Goal: Information Seeking & Learning: Understand process/instructions

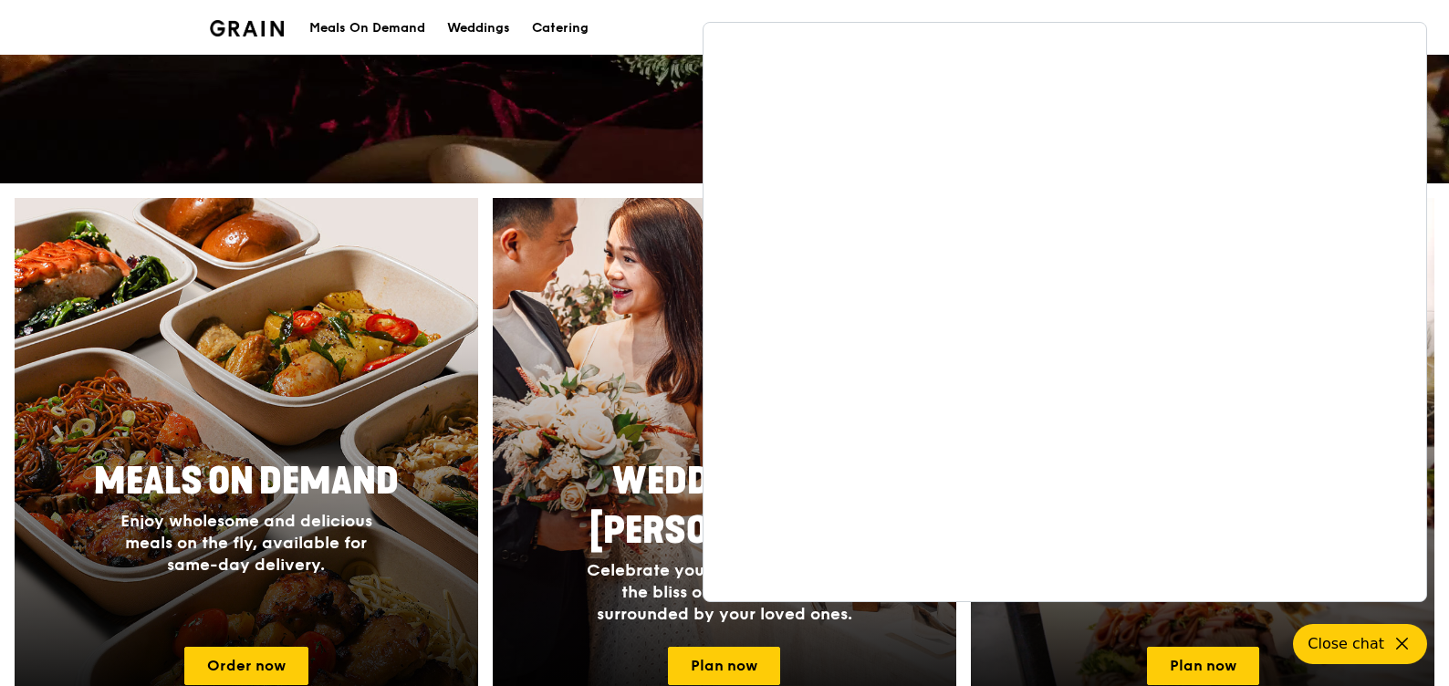
scroll to position [547, 0]
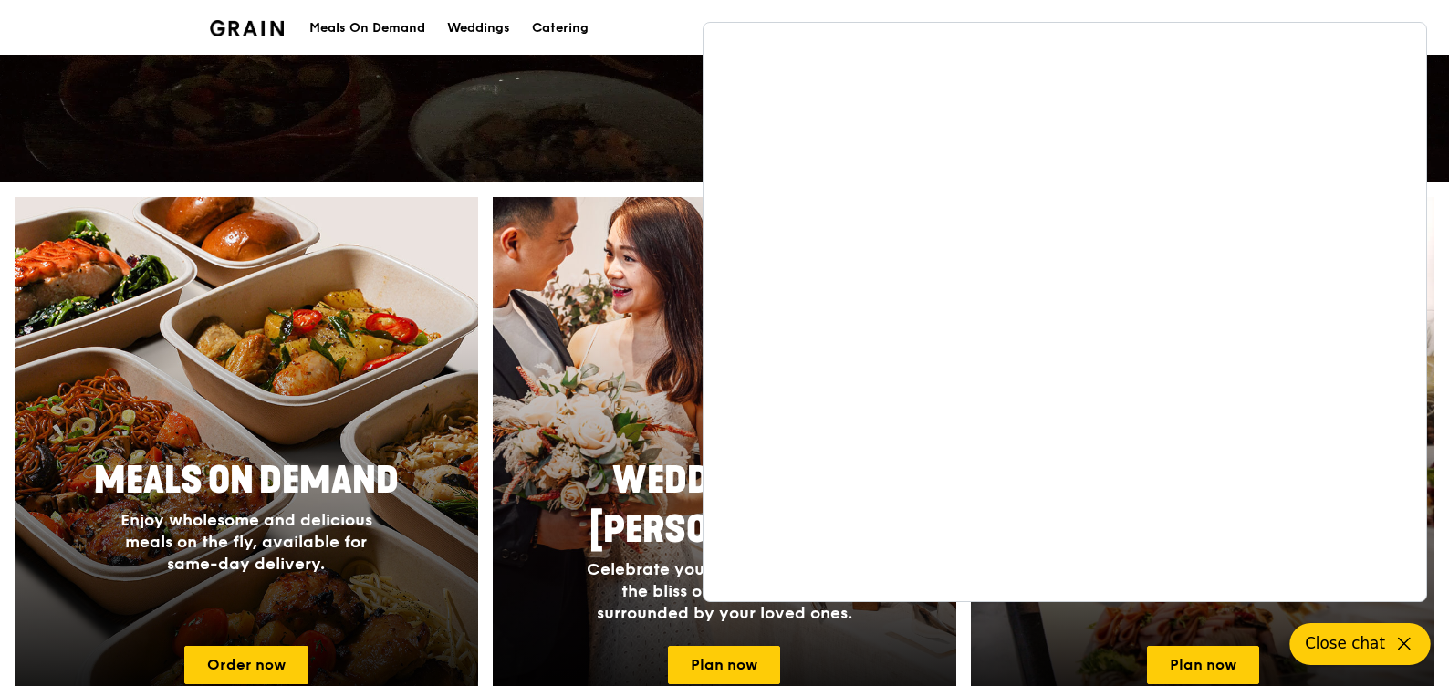
click at [1401, 650] on icon at bounding box center [1404, 644] width 22 height 22
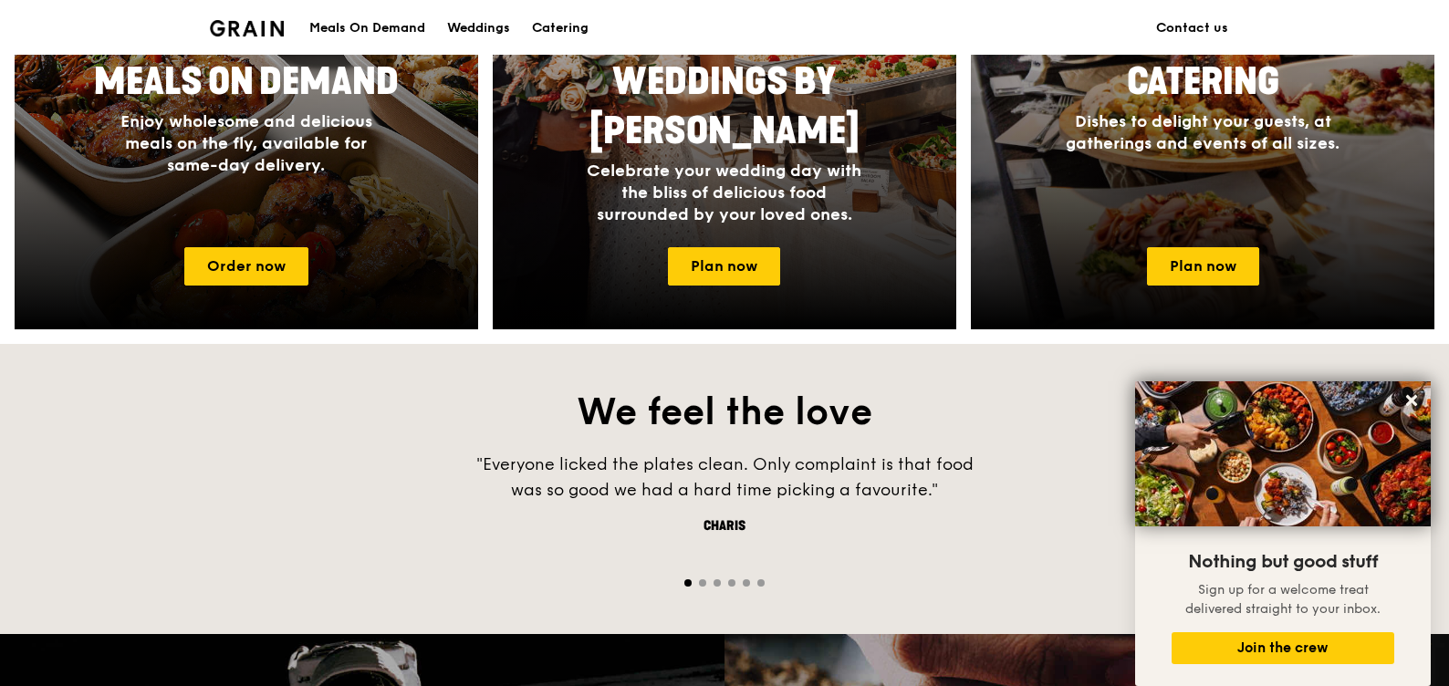
scroll to position [945, 0]
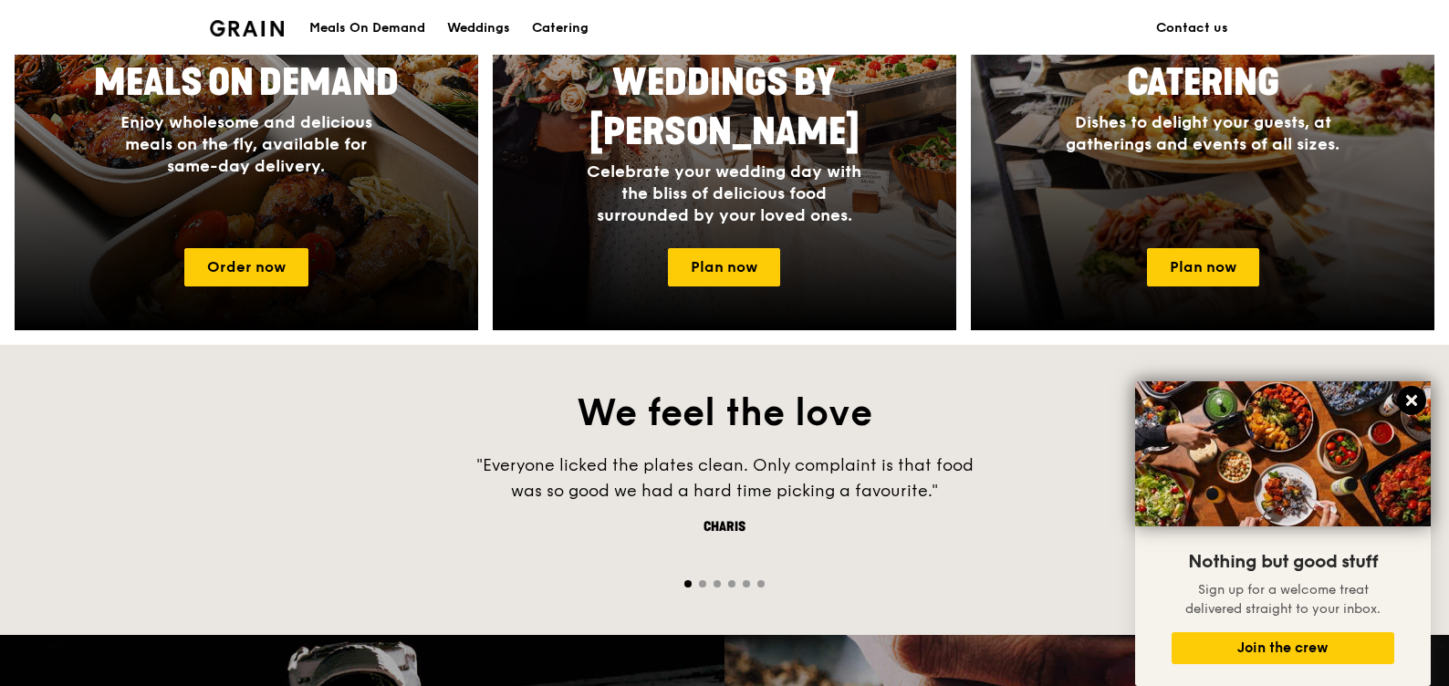
click at [1408, 400] on icon at bounding box center [1411, 400] width 16 height 16
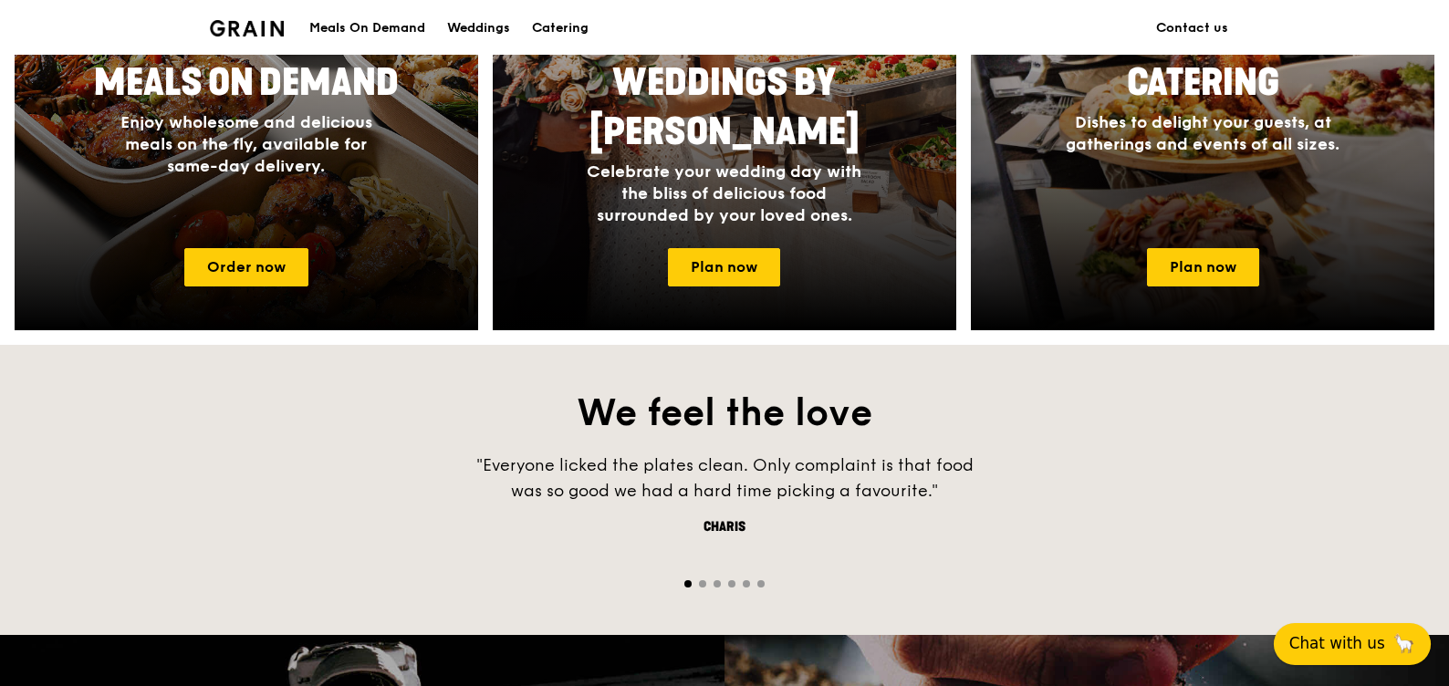
click at [1356, 646] on span "Chat with us" at bounding box center [1337, 643] width 96 height 23
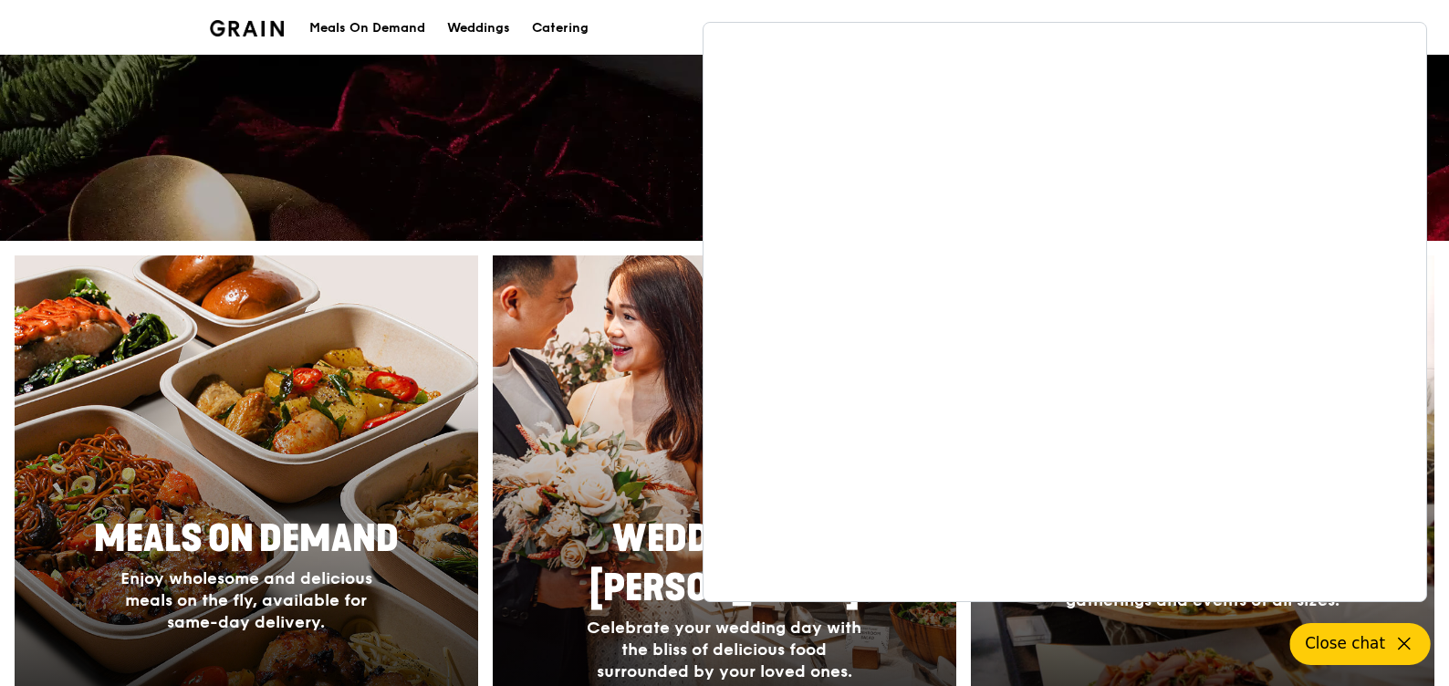
scroll to position [33, 0]
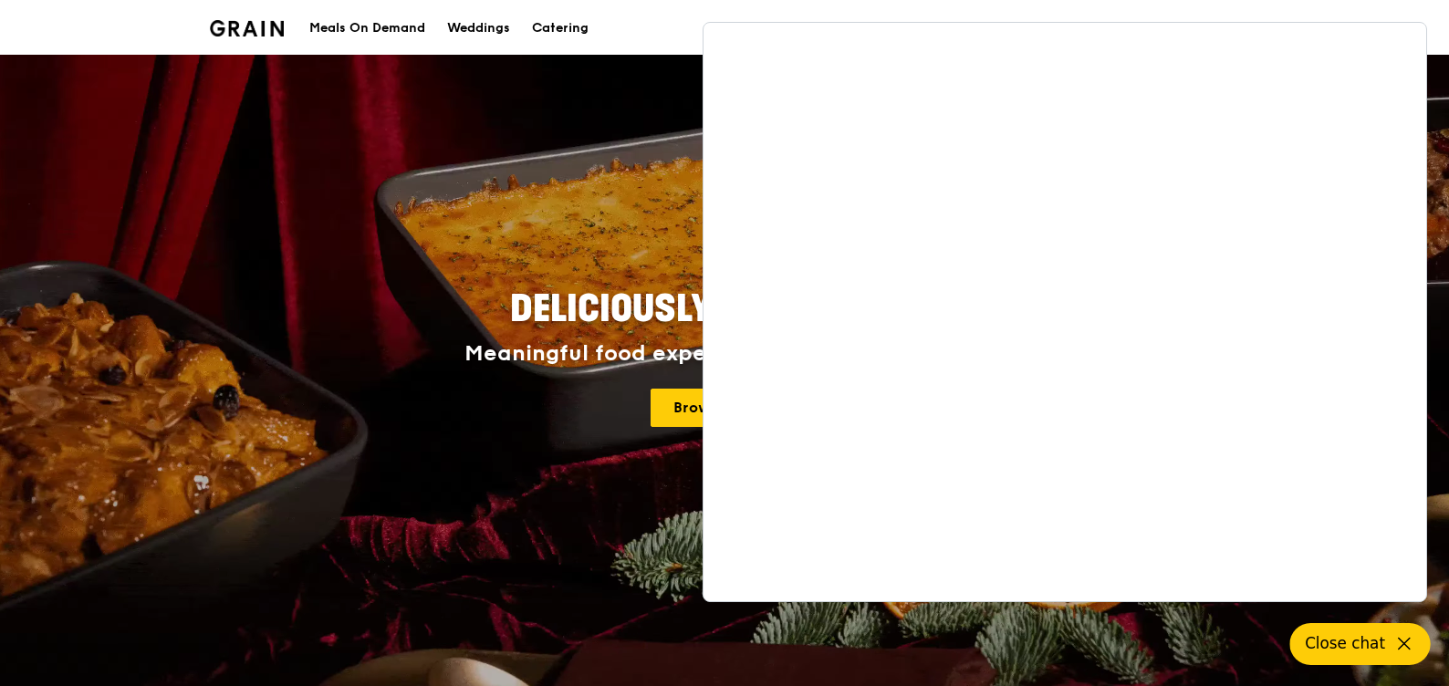
click at [568, 212] on div "Deliciously good for you Meaningful food experiences for any occasion. Browse m…" at bounding box center [724, 359] width 1022 height 675
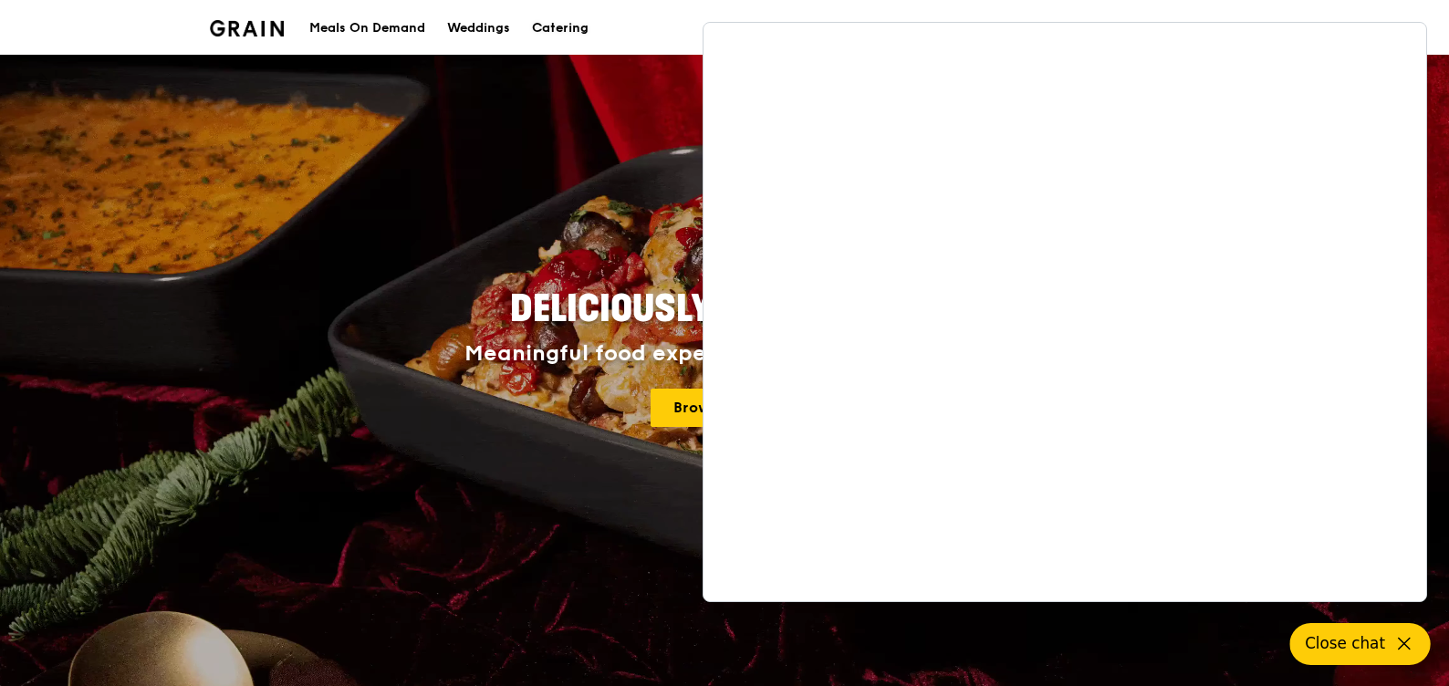
click at [568, 32] on div "Catering" at bounding box center [560, 28] width 57 height 55
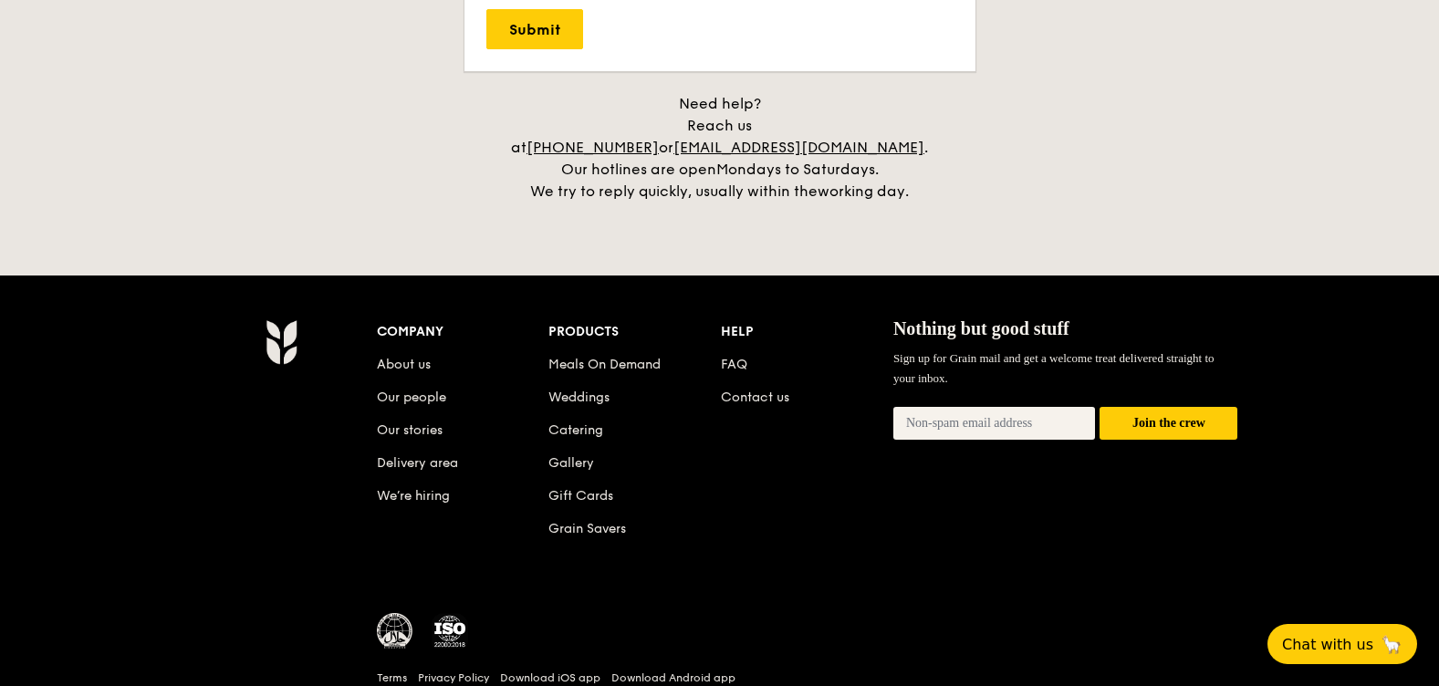
scroll to position [4196, 0]
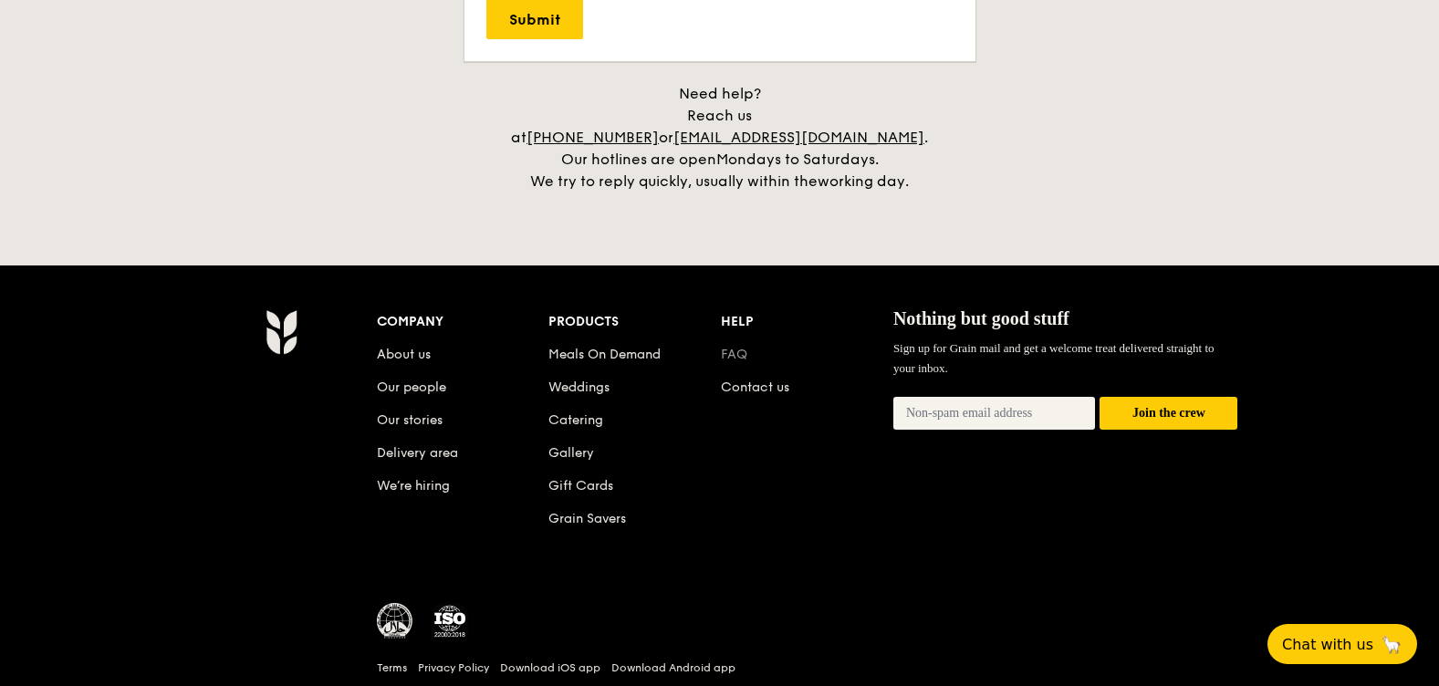
click at [733, 347] on link "FAQ" at bounding box center [734, 355] width 26 height 16
